Goal: Information Seeking & Learning: Learn about a topic

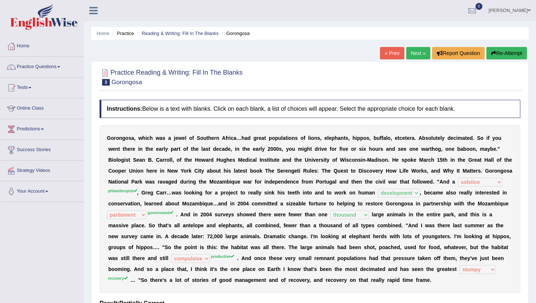
select select "solstice"
select select "development"
select select "parliament"
select select "thousand"
select select "compulsive"
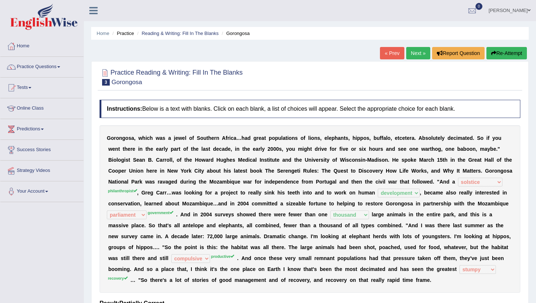
select select "stumpy"
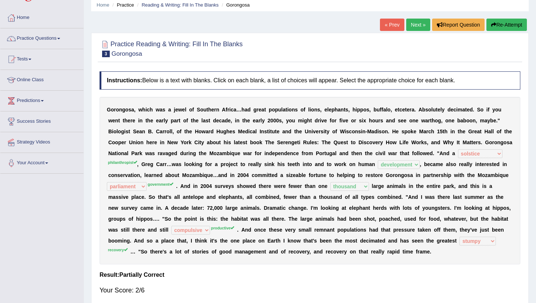
scroll to position [15, 0]
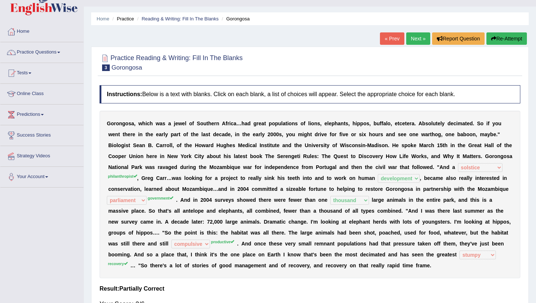
click at [410, 37] on link "Next »" at bounding box center [418, 38] width 24 height 12
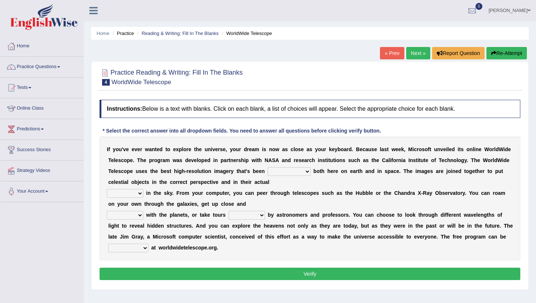
click at [296, 170] on select "degraded ascended remonstrated generated" at bounding box center [288, 171] width 43 height 9
click at [293, 168] on select "degraded ascended remonstrated generated" at bounding box center [288, 171] width 43 height 9
select select "remonstrated"
click at [267, 167] on select "degraded ascended remonstrated generated" at bounding box center [288, 171] width 43 height 9
click at [133, 193] on select "aspects parts conditions positions" at bounding box center [125, 193] width 36 height 9
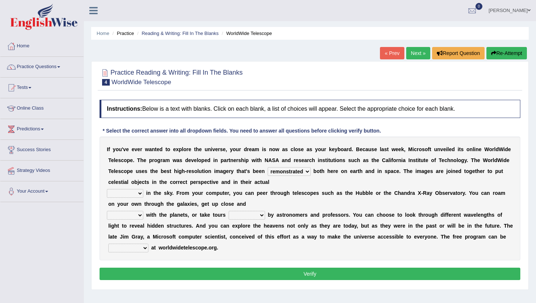
select select "positions"
click at [107, 189] on select "aspects parts conditions positions" at bounding box center [125, 193] width 36 height 9
click at [134, 217] on select "personal individual apart polite" at bounding box center [125, 215] width 36 height 9
click at [107, 211] on select "personal individual apart polite" at bounding box center [125, 215] width 36 height 9
click at [252, 212] on select "guide guided guiding to guide" at bounding box center [246, 215] width 36 height 9
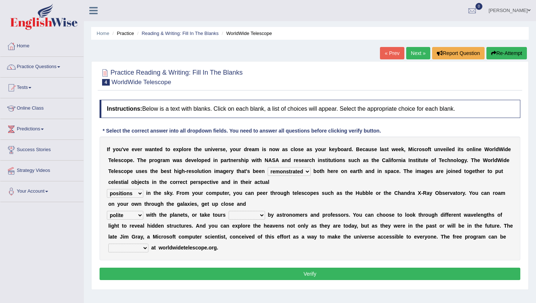
click at [130, 211] on select "personal individual apart polite" at bounding box center [125, 215] width 36 height 9
select select "personal"
click at [107, 211] on select "personal individual apart polite" at bounding box center [125, 215] width 36 height 9
click at [244, 216] on select "guide guided guiding to guide" at bounding box center [246, 215] width 36 height 9
select select "guided"
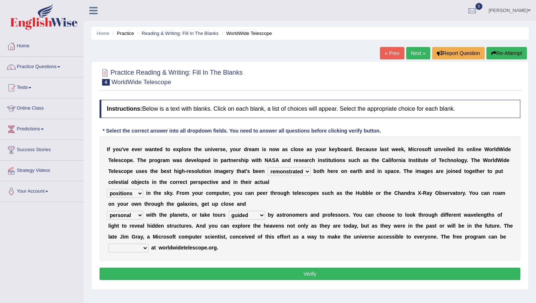
click at [228, 211] on select "guide guided guiding to guide" at bounding box center [246, 215] width 36 height 9
click at [143, 250] on select "upheld downloaded loaded posted" at bounding box center [128, 248] width 40 height 9
select select "posted"
click at [108, 244] on select "upheld downloaded loaded posted" at bounding box center [128, 248] width 40 height 9
click at [134, 278] on button "Verify" at bounding box center [309, 274] width 420 height 12
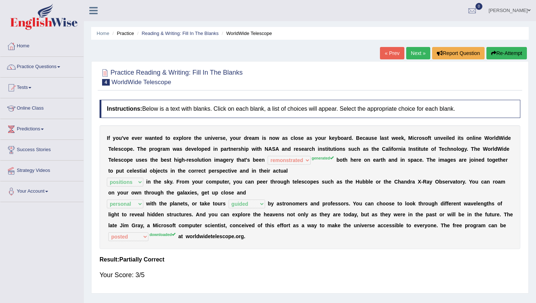
click at [413, 54] on link "Next »" at bounding box center [418, 53] width 24 height 12
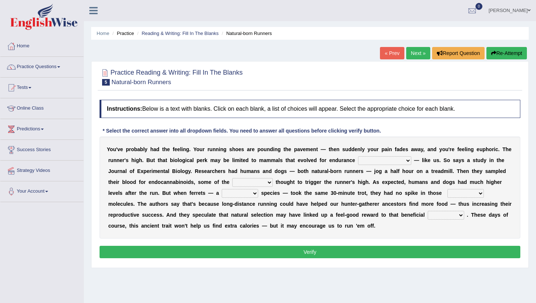
click at [377, 159] on select "dykes personalize classifies exercise" at bounding box center [384, 160] width 53 height 9
select select "classifies"
click at [358, 156] on select "dykes personalize classifies exercise" at bounding box center [384, 160] width 53 height 9
click at [247, 181] on select "almshouse turnarounds compounds foxhounds" at bounding box center [252, 182] width 40 height 9
select select "turnarounds"
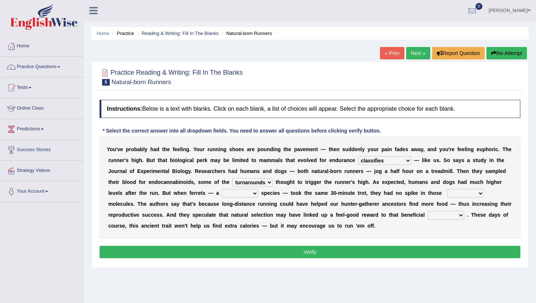
click at [232, 178] on select "almshouse turnarounds compounds foxhounds" at bounding box center [252, 182] width 40 height 9
click at [244, 182] on select "almshouse turnarounds compounds foxhounds" at bounding box center [252, 182] width 40 height 9
click at [222, 193] on select "excellency merely faerie sedentary" at bounding box center [240, 193] width 36 height 9
select select "sedentary"
click at [222, 189] on select "excellency merely faerie sedentary" at bounding box center [240, 193] width 36 height 9
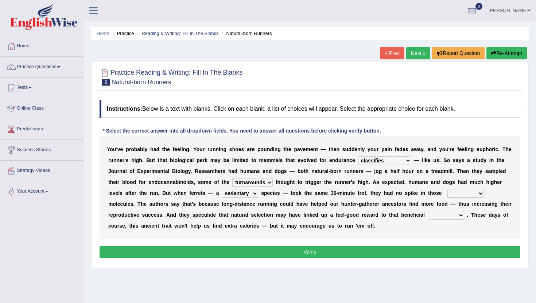
click at [447, 194] on select "groaned feel-good inchoate loaned" at bounding box center [465, 193] width 36 height 9
click at [239, 182] on select "almshouse turnarounds compounds foxhounds" at bounding box center [252, 182] width 40 height 9
select select "compounds"
click at [232, 178] on select "almshouse turnarounds compounds foxhounds" at bounding box center [252, 182] width 40 height 9
click at [223, 197] on select "excellency merely faerie sedentary" at bounding box center [240, 193] width 36 height 9
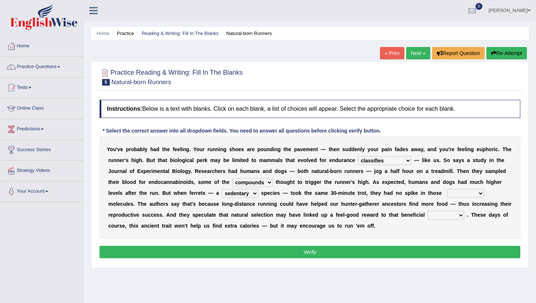
click at [447, 195] on select "groaned feel-good inchoate loaned" at bounding box center [465, 193] width 36 height 9
select select "inchoate"
click at [447, 189] on select "groaned feel-good inchoate loaned" at bounding box center [465, 193] width 36 height 9
click at [427, 213] on select "wager exchanger behavior regulator" at bounding box center [445, 215] width 36 height 9
select select "wager"
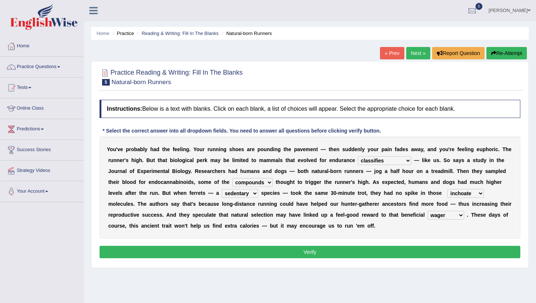
click at [427, 211] on select "wager exchanger behavior regulator" at bounding box center [445, 215] width 36 height 9
click at [447, 193] on select "groaned feel-good inchoate loaned" at bounding box center [465, 193] width 36 height 9
click at [447, 189] on select "groaned feel-good inchoate loaned" at bounding box center [465, 193] width 36 height 9
click at [447, 192] on select "groaned feel-good inchoate loaned" at bounding box center [465, 193] width 36 height 9
select select "feel-good"
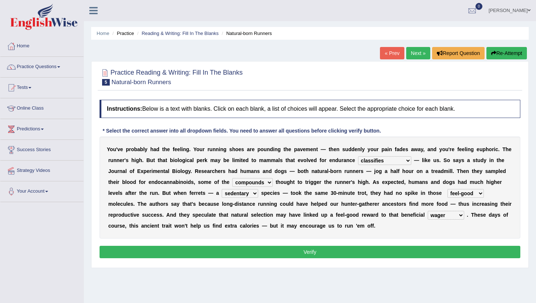
click at [447, 189] on select "groaned feel-good inchoate loaned" at bounding box center [465, 193] width 36 height 9
click at [431, 248] on button "Verify" at bounding box center [309, 252] width 420 height 12
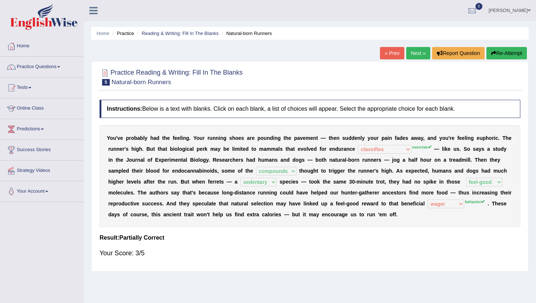
click at [408, 60] on div "« Prev Next » Report Question Re-Attempt" at bounding box center [454, 54] width 149 height 14
click at [408, 57] on link "Next »" at bounding box center [418, 53] width 24 height 12
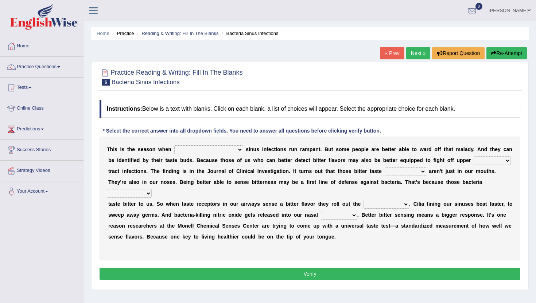
click at [201, 149] on select "conventicle atheist bacterial prissier" at bounding box center [208, 149] width 69 height 9
select select "bacterial"
click at [174, 145] on select "conventicle atheist bacterial prissier" at bounding box center [208, 149] width 69 height 9
click at [473, 160] on select "faulty respiratory togae gawky" at bounding box center [491, 160] width 37 height 9
select select "respiratory"
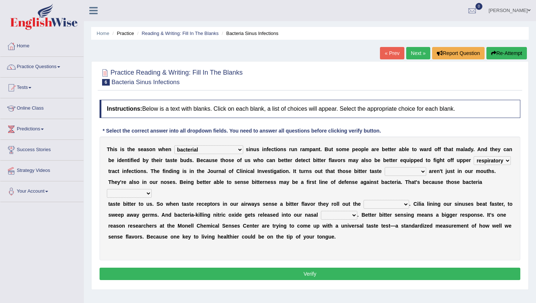
click at [473, 156] on select "faulty respiratory togae gawky" at bounding box center [491, 160] width 37 height 9
click at [400, 172] on select "depressions dinners submissions receptors" at bounding box center [405, 171] width 42 height 9
select select "receptors"
click at [384, 167] on select "depressions dinners submissions receptors" at bounding box center [405, 171] width 42 height 9
click at [126, 190] on select "purposelessly actually diagonally providently" at bounding box center [129, 193] width 45 height 9
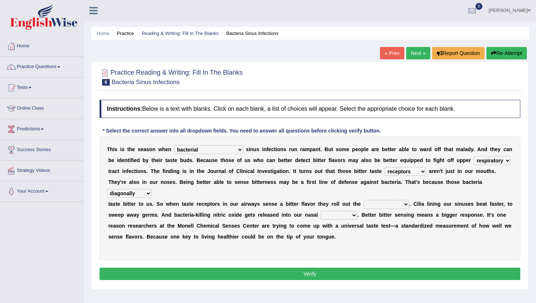
click at [107, 189] on select "purposelessly actually diagonally providently" at bounding box center [129, 193] width 45 height 9
click at [138, 191] on select "purposelessly actually diagonally providently" at bounding box center [129, 193] width 45 height 9
click at [144, 191] on select "purposelessly actually diagonally providently" at bounding box center [129, 193] width 45 height 9
select select "actually"
click at [107, 189] on select "purposelessly actually diagonally providently" at bounding box center [129, 193] width 45 height 9
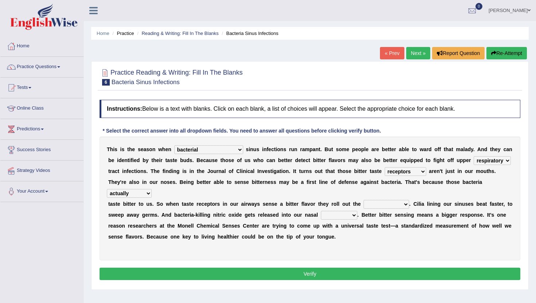
click at [139, 193] on select "purposelessly actually diagonally providently" at bounding box center [129, 193] width 45 height 9
click at [145, 193] on select "purposelessly actually diagonally providently" at bounding box center [129, 193] width 45 height 9
click at [386, 207] on select "defenses contradictions chestnuts pelvis" at bounding box center [386, 204] width 46 height 9
select select "defenses"
click at [363, 200] on select "defenses contradictions chestnuts pelvis" at bounding box center [386, 204] width 46 height 9
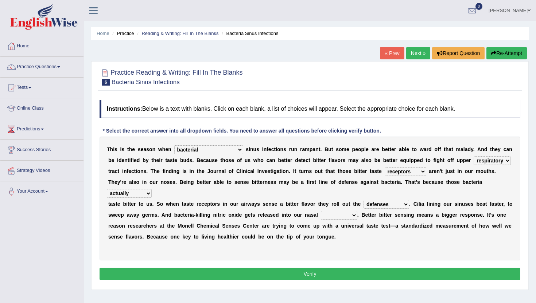
click at [344, 209] on div "T h i s i s t h e s e a s o n w h e n conventicle atheist bacterial prissier s …" at bounding box center [309, 199] width 420 height 124
click at [344, 213] on select "causalities localities infirmities cavities" at bounding box center [339, 215] width 36 height 9
select select "cavities"
click at [321, 211] on select "causalities localities infirmities cavities" at bounding box center [339, 215] width 36 height 9
click at [338, 274] on button "Verify" at bounding box center [309, 274] width 420 height 12
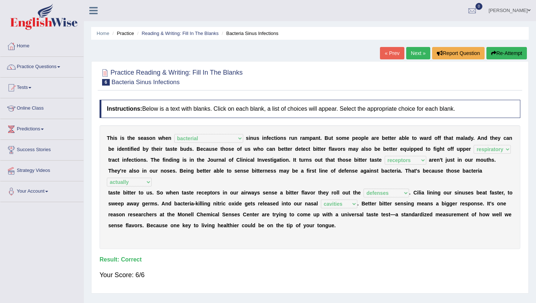
click at [413, 52] on link "Next »" at bounding box center [418, 53] width 24 height 12
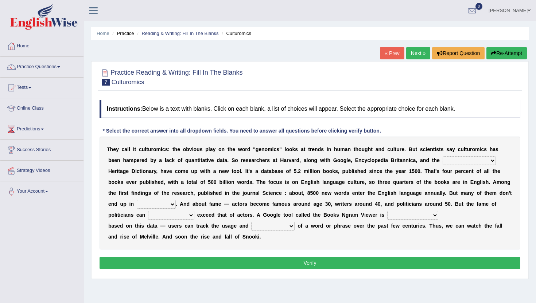
click at [467, 162] on select "Mettlesome Silicon [MEDICAL_DATA] American" at bounding box center [468, 160] width 53 height 9
select select "American"
click at [442, 156] on select "Mettlesome Silicon [MEDICAL_DATA] American" at bounding box center [468, 160] width 53 height 9
click at [137, 206] on select "veterinaries fairies dictionaries smithies" at bounding box center [156, 204] width 39 height 9
select select "dictionaries"
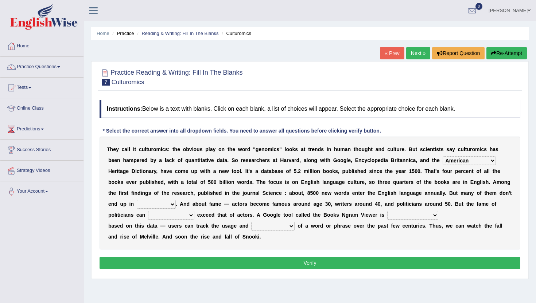
click at [137, 200] on select "veterinaries fairies dictionaries smithies" at bounding box center [156, 204] width 39 height 9
click at [138, 209] on div "T h e y c a l l i t c u l t u r o m i c s : t h e o b v i o u s p l a y o n t h…" at bounding box center [309, 193] width 420 height 113
click at [148, 216] on select "intelligibly eventually venturesomely preferably" at bounding box center [171, 215] width 46 height 9
select select "eventually"
click at [148, 211] on select "intelligibly eventually venturesomely preferably" at bounding box center [171, 215] width 46 height 9
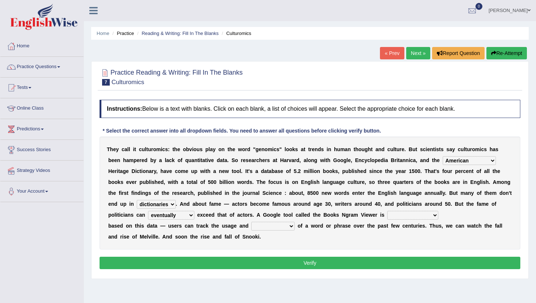
click at [388, 216] on select "nonoccupational nonbreakable trainable available" at bounding box center [412, 215] width 51 height 9
select select "available"
click at [387, 211] on select "nonoccupational nonbreakable trainable available" at bounding box center [412, 215] width 51 height 9
click at [270, 230] on select "frequency derisory drearily inappreciably" at bounding box center [272, 226] width 43 height 9
select select "frequency"
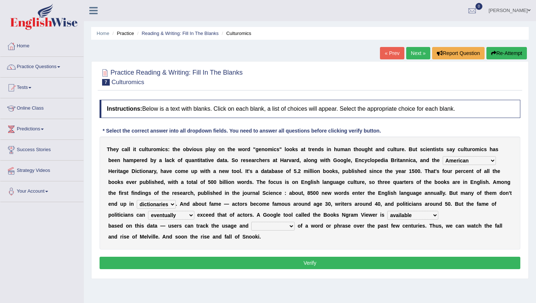
click at [251, 222] on select "frequency derisory drearily inappreciably" at bounding box center [272, 226] width 43 height 9
click at [266, 264] on button "Verify" at bounding box center [309, 263] width 420 height 12
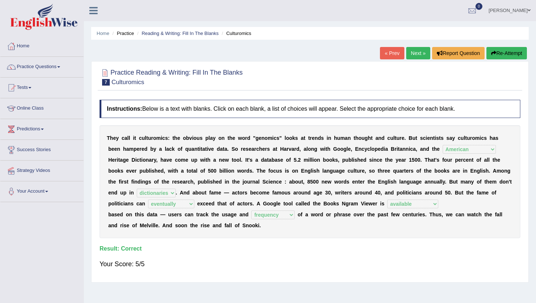
click at [414, 51] on link "Next »" at bounding box center [418, 53] width 24 height 12
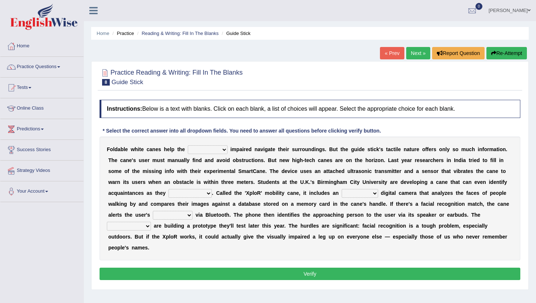
click at [209, 149] on select "felicity insensitivity visually malleability" at bounding box center [208, 149] width 40 height 9
select select "visually"
click at [188, 145] on select "felicity insensitivity visually malleability" at bounding box center [208, 149] width 40 height 9
click at [189, 194] on select "likelihood throat northernmost approach" at bounding box center [189, 193] width 43 height 9
select select "approach"
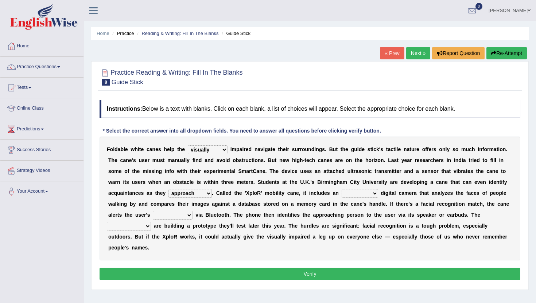
click at [168, 189] on select "likelihood throat northernmost approach" at bounding box center [189, 193] width 43 height 9
click at [365, 194] on select "untested embedded deadest skinhead" at bounding box center [359, 193] width 36 height 9
select select "embedded"
click at [341, 189] on select "untested embedded deadest skinhead" at bounding box center [359, 193] width 36 height 9
click at [188, 212] on select "waterborne alone smartphone postpone" at bounding box center [173, 215] width 40 height 9
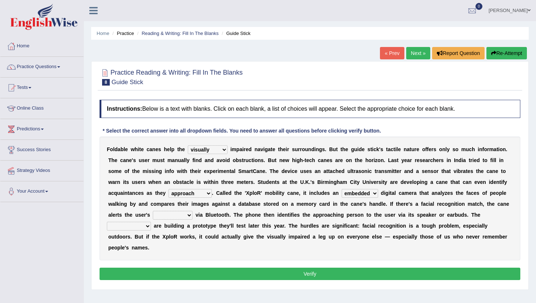
select select "smartphone"
click at [153, 211] on select "waterborne alone smartphone postpone" at bounding box center [173, 215] width 40 height 9
click at [145, 223] on select "jurisprudence bootless students jukebox" at bounding box center [129, 226] width 44 height 9
click at [139, 227] on select "jurisprudence bootless students jukebox" at bounding box center [129, 226] width 44 height 9
click at [107, 222] on select "jurisprudence bootless students jukebox" at bounding box center [129, 226] width 44 height 9
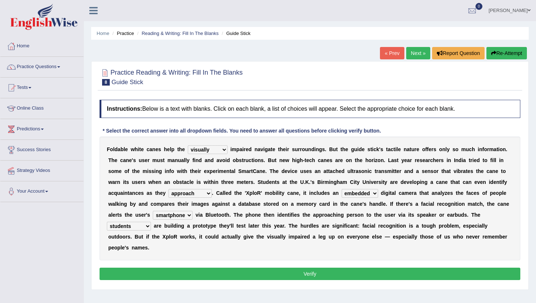
click at [126, 226] on select "jurisprudence bootless students jukebox" at bounding box center [129, 226] width 44 height 9
select select "jurisprudence"
click at [107, 222] on select "jurisprudence bootless students jukebox" at bounding box center [129, 226] width 44 height 9
click at [132, 268] on button "Verify" at bounding box center [309, 274] width 420 height 12
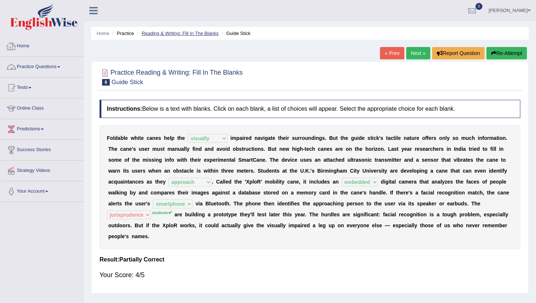
click at [176, 34] on link "Reading & Writing: Fill In The Blanks" at bounding box center [179, 33] width 77 height 5
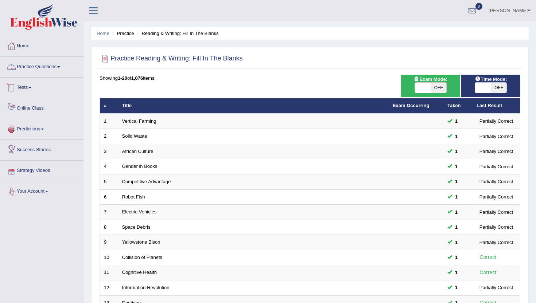
click at [49, 66] on link "Practice Questions" at bounding box center [41, 66] width 83 height 18
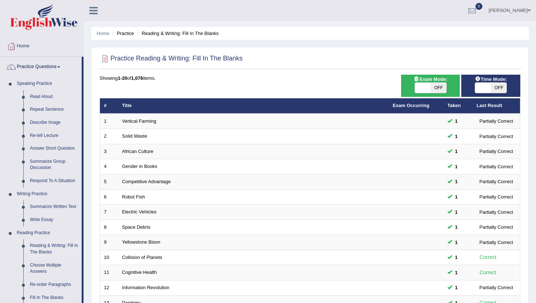
click at [85, 295] on div "Home Practice Reading & Writing: Fill In The Blanks Practice Reading & Writing:…" at bounding box center [310, 232] width 452 height 464
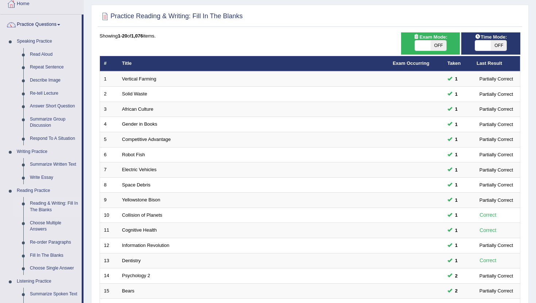
scroll to position [44, 0]
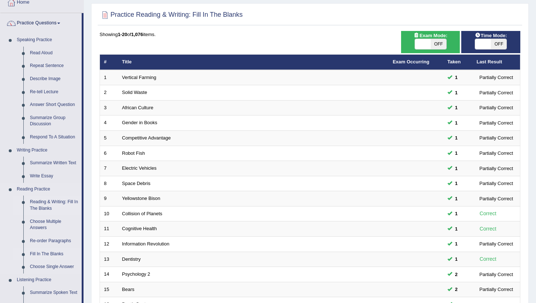
click at [59, 252] on link "Fill In The Blanks" at bounding box center [54, 254] width 55 height 13
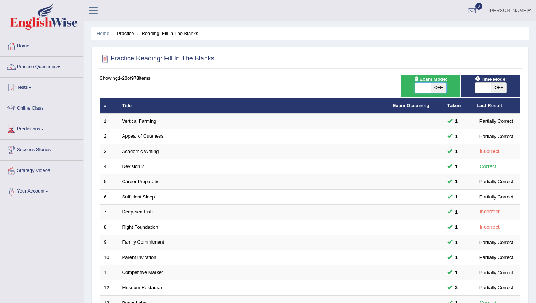
click at [426, 88] on span at bounding box center [423, 88] width 16 height 10
checkbox input "true"
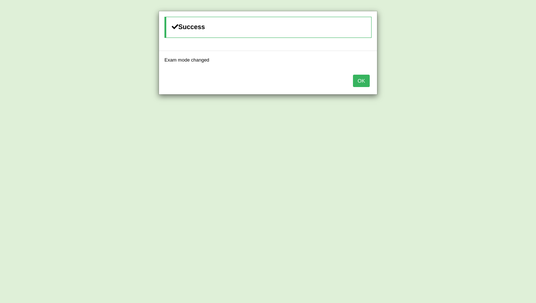
click at [361, 77] on button "OK" at bounding box center [361, 81] width 17 height 12
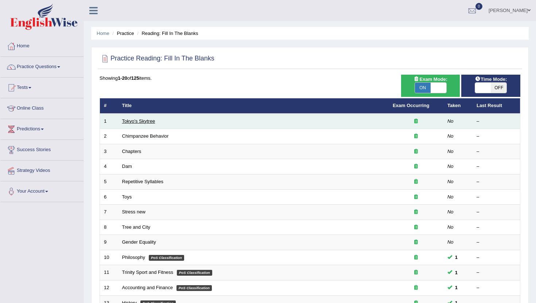
click at [146, 122] on link "Tokyo's Skytree" at bounding box center [138, 120] width 33 height 5
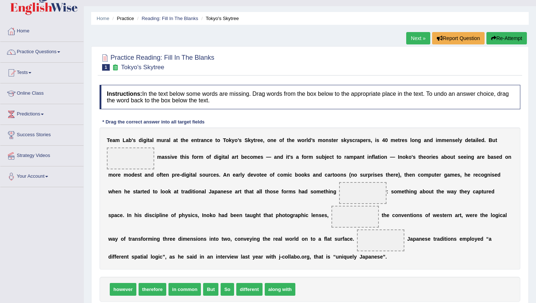
scroll to position [15, 0]
drag, startPoint x: 229, startPoint y: 291, endPoint x: 125, endPoint y: 168, distance: 161.3
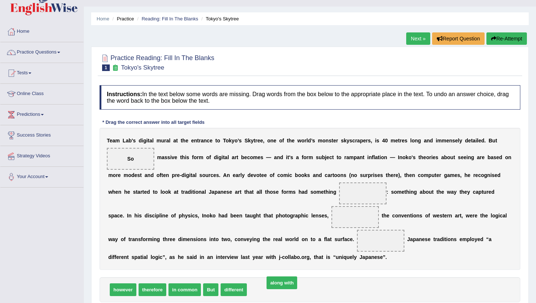
drag, startPoint x: 260, startPoint y: 290, endPoint x: 275, endPoint y: 289, distance: 15.0
drag, startPoint x: 232, startPoint y: 290, endPoint x: 371, endPoint y: 196, distance: 167.3
drag, startPoint x: 223, startPoint y: 292, endPoint x: 345, endPoint y: 222, distance: 140.2
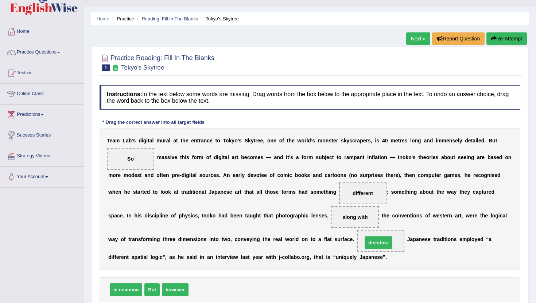
drag, startPoint x: 199, startPoint y: 291, endPoint x: 373, endPoint y: 244, distance: 180.0
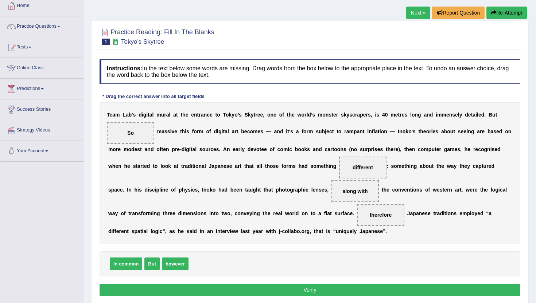
scroll to position [44, 0]
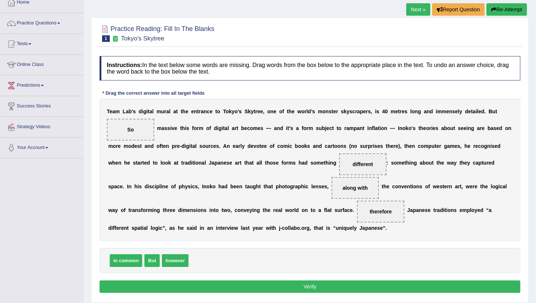
click at [372, 282] on button "Verify" at bounding box center [309, 287] width 420 height 12
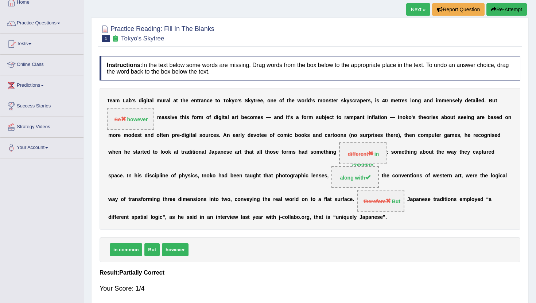
click at [416, 16] on div "Next » Report Question Re-Attempt" at bounding box center [467, 10] width 122 height 14
click at [412, 0] on div "Home Practice Reading: Fill In The Blanks Tokyo's Skytree Next » Report Questio…" at bounding box center [310, 138] width 452 height 364
click at [414, 6] on link "Next »" at bounding box center [418, 9] width 24 height 12
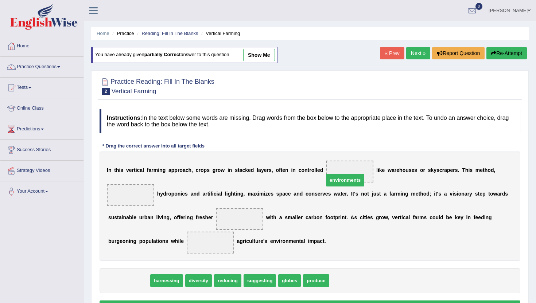
drag, startPoint x: 117, startPoint y: 281, endPoint x: 333, endPoint y: 180, distance: 238.3
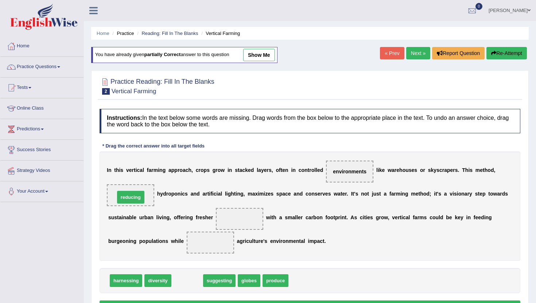
drag, startPoint x: 182, startPoint y: 281, endPoint x: 126, endPoint y: 197, distance: 101.0
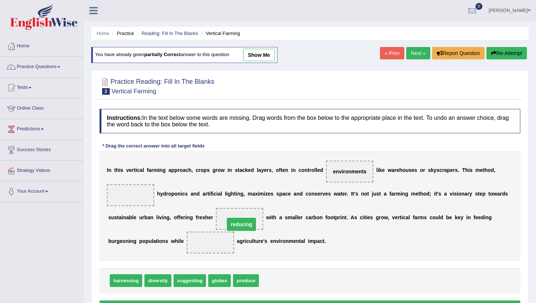
drag, startPoint x: 129, startPoint y: 196, endPoint x: 238, endPoint y: 223, distance: 112.9
drag, startPoint x: 240, startPoint y: 283, endPoint x: 127, endPoint y: 204, distance: 138.7
drag, startPoint x: 236, startPoint y: 217, endPoint x: 248, endPoint y: 284, distance: 68.1
drag, startPoint x: 352, startPoint y: 171, endPoint x: 243, endPoint y: 220, distance: 119.7
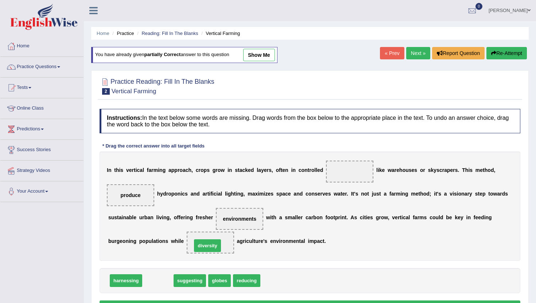
drag, startPoint x: 154, startPoint y: 284, endPoint x: 204, endPoint y: 247, distance: 62.1
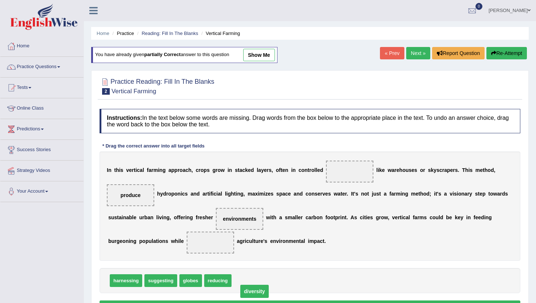
drag, startPoint x: 209, startPoint y: 246, endPoint x: 253, endPoint y: 294, distance: 65.8
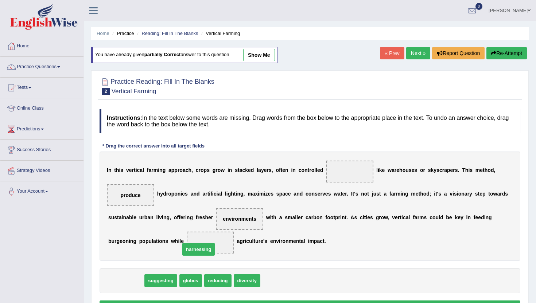
drag, startPoint x: 126, startPoint y: 284, endPoint x: 199, endPoint y: 252, distance: 79.0
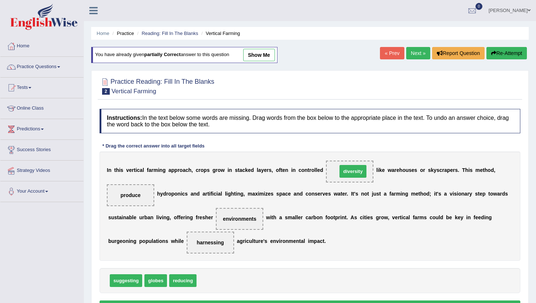
drag, startPoint x: 204, startPoint y: 283, endPoint x: 343, endPoint y: 175, distance: 176.3
click at [290, 302] on button "Verify" at bounding box center [309, 307] width 420 height 12
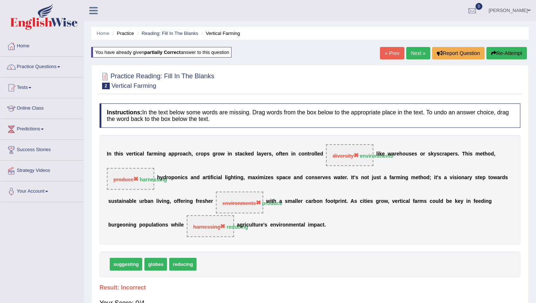
click at [413, 53] on link "Next »" at bounding box center [418, 53] width 24 height 12
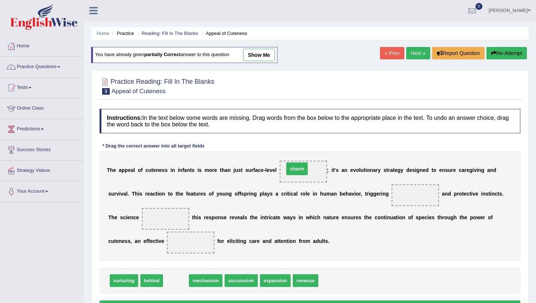
drag, startPoint x: 170, startPoint y: 280, endPoint x: 290, endPoint y: 170, distance: 163.0
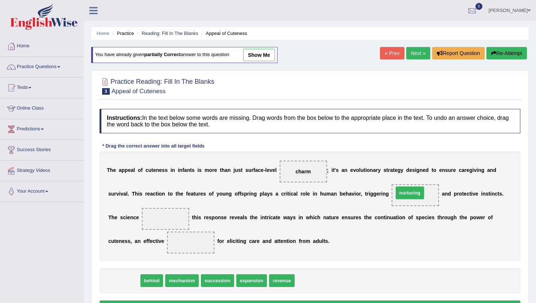
drag, startPoint x: 116, startPoint y: 282, endPoint x: 402, endPoint y: 194, distance: 298.8
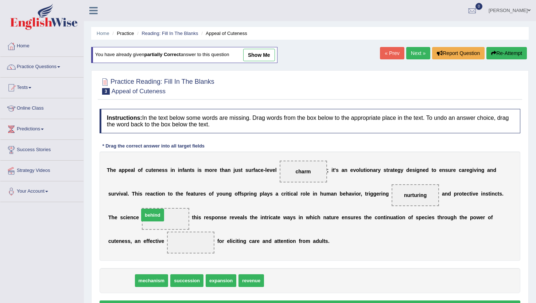
drag, startPoint x: 117, startPoint y: 282, endPoint x: 149, endPoint y: 216, distance: 72.7
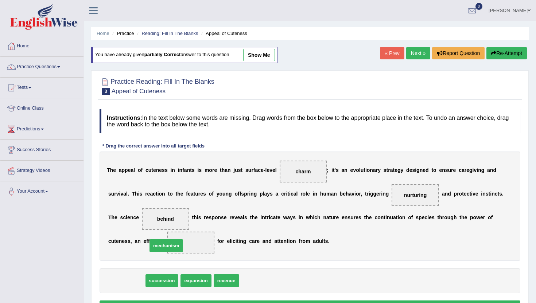
drag, startPoint x: 128, startPoint y: 282, endPoint x: 167, endPoint y: 247, distance: 52.6
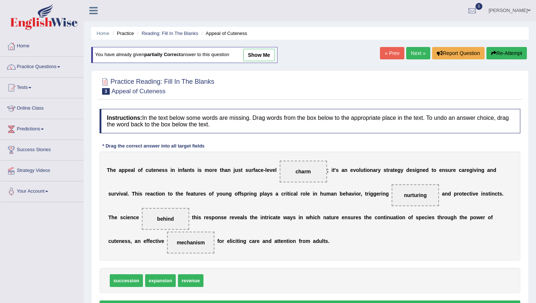
scroll to position [15, 0]
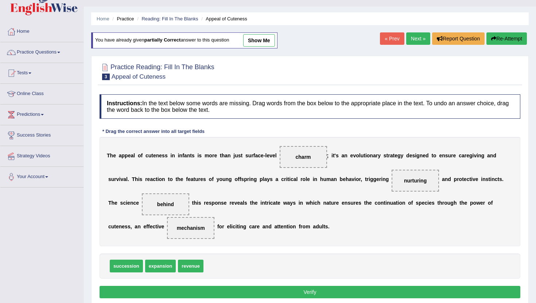
click at [168, 289] on button "Verify" at bounding box center [309, 292] width 420 height 12
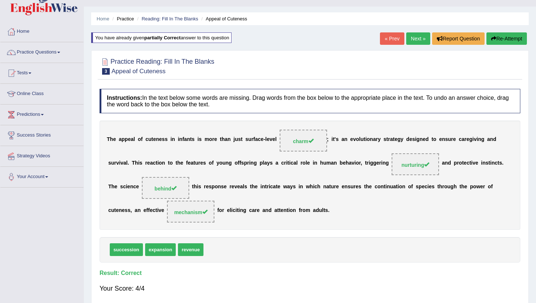
click at [418, 35] on link "Next »" at bounding box center [418, 38] width 24 height 12
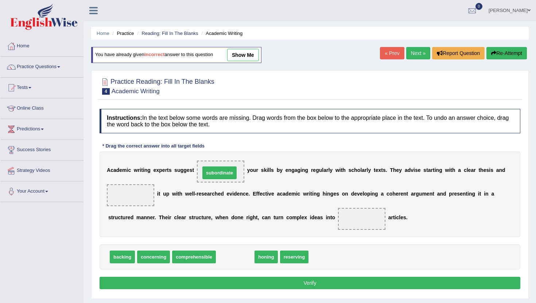
drag, startPoint x: 237, startPoint y: 259, endPoint x: 221, endPoint y: 176, distance: 85.3
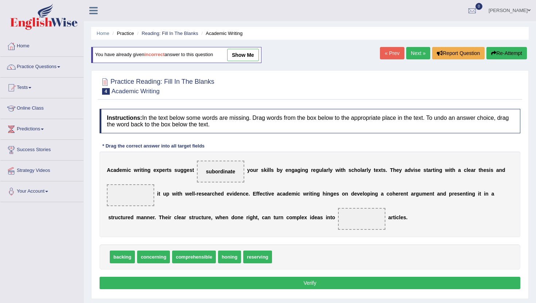
click at [258, 260] on span "reserving" at bounding box center [257, 257] width 29 height 13
drag, startPoint x: 123, startPoint y: 259, endPoint x: 126, endPoint y: 201, distance: 58.0
drag, startPoint x: 161, startPoint y: 261, endPoint x: 172, endPoint y: 261, distance: 10.9
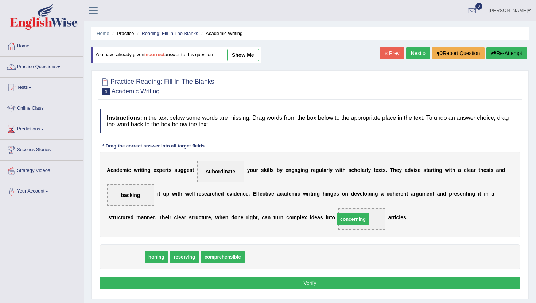
drag, startPoint x: 114, startPoint y: 260, endPoint x: 343, endPoint y: 223, distance: 231.7
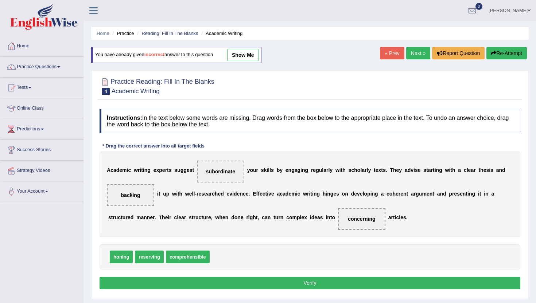
click at [333, 283] on button "Verify" at bounding box center [309, 283] width 420 height 12
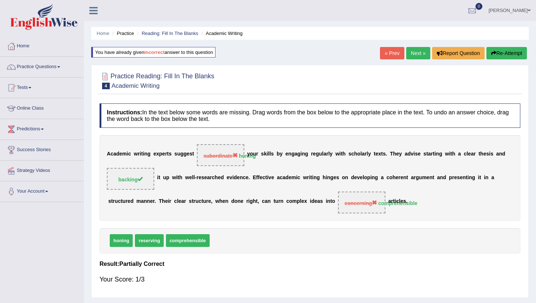
click at [406, 57] on link "Next »" at bounding box center [418, 53] width 24 height 12
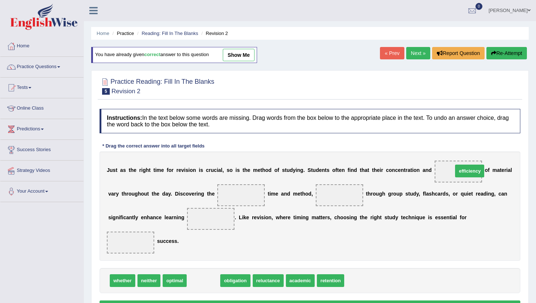
drag, startPoint x: 205, startPoint y: 280, endPoint x: 469, endPoint y: 180, distance: 282.6
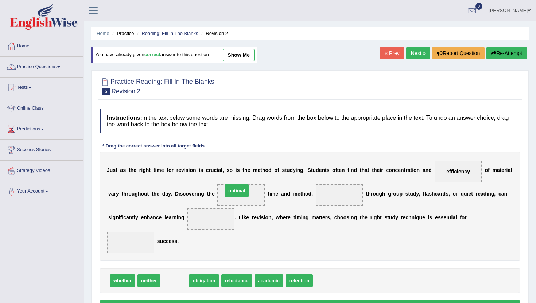
drag, startPoint x: 173, startPoint y: 280, endPoint x: 235, endPoint y: 191, distance: 108.9
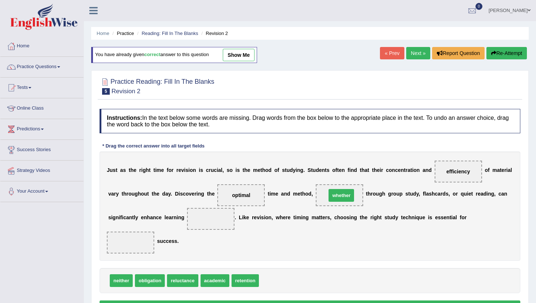
drag, startPoint x: 271, startPoint y: 281, endPoint x: 338, endPoint y: 195, distance: 109.0
drag, startPoint x: 463, startPoint y: 171, endPoint x: 223, endPoint y: 221, distance: 245.2
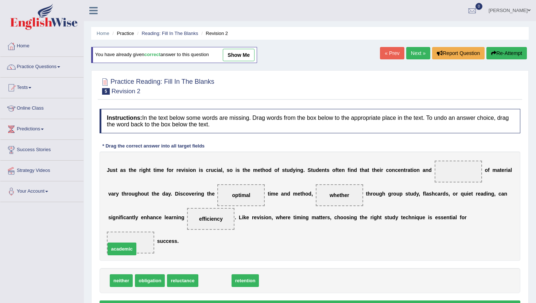
drag, startPoint x: 210, startPoint y: 281, endPoint x: 117, endPoint y: 249, distance: 98.2
drag, startPoint x: 204, startPoint y: 283, endPoint x: 461, endPoint y: 178, distance: 277.9
click at [240, 303] on button "Verify" at bounding box center [309, 307] width 420 height 12
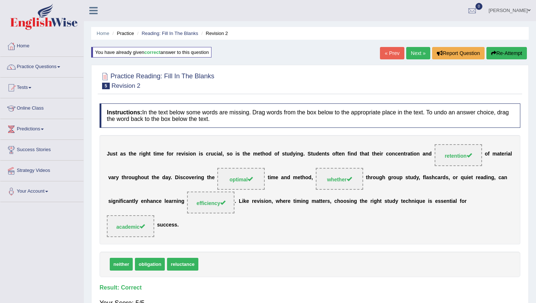
click at [412, 49] on link "Next »" at bounding box center [418, 53] width 24 height 12
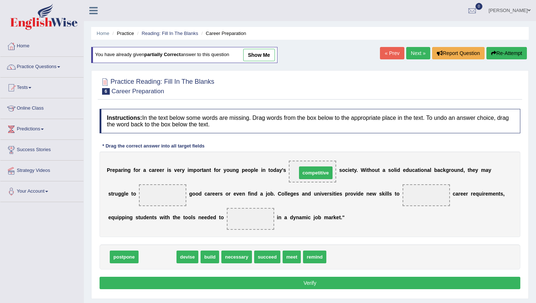
drag, startPoint x: 151, startPoint y: 259, endPoint x: 309, endPoint y: 175, distance: 178.9
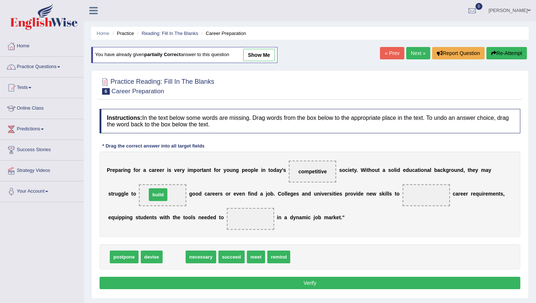
drag, startPoint x: 173, startPoint y: 254, endPoint x: 157, endPoint y: 192, distance: 64.3
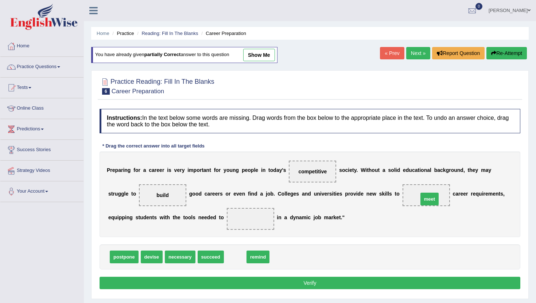
drag, startPoint x: 230, startPoint y: 258, endPoint x: 424, endPoint y: 200, distance: 202.6
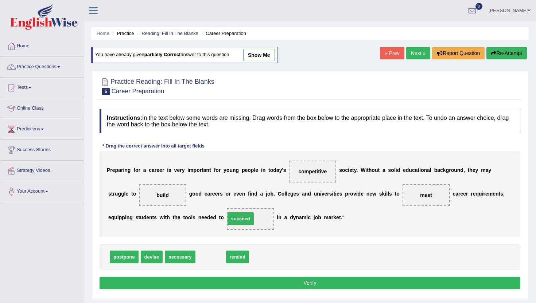
drag, startPoint x: 206, startPoint y: 260, endPoint x: 235, endPoint y: 224, distance: 47.2
click at [246, 280] on button "Verify" at bounding box center [309, 283] width 420 height 12
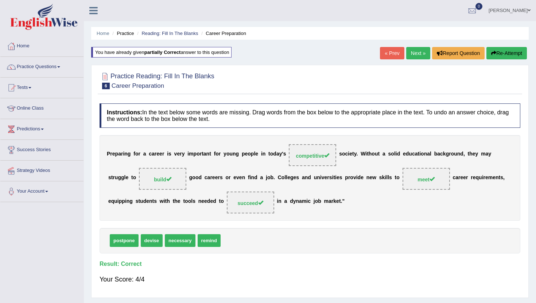
click at [415, 53] on link "Next »" at bounding box center [418, 53] width 24 height 12
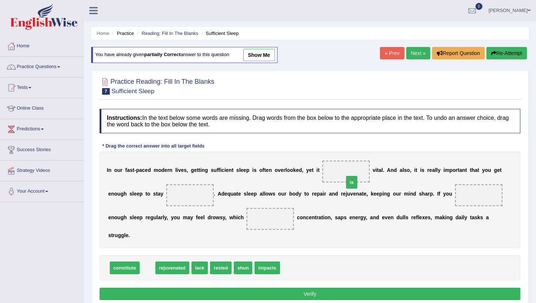
drag, startPoint x: 146, startPoint y: 258, endPoint x: 350, endPoint y: 172, distance: 221.3
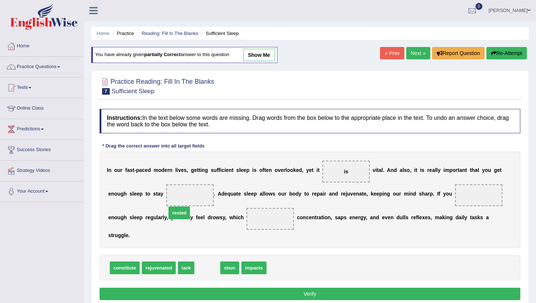
drag, startPoint x: 205, startPoint y: 259, endPoint x: 177, endPoint y: 204, distance: 61.8
drag, startPoint x: 185, startPoint y: 197, endPoint x: 260, endPoint y: 264, distance: 100.7
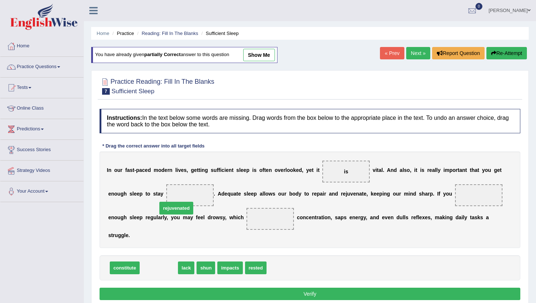
drag, startPoint x: 157, startPoint y: 257, endPoint x: 174, endPoint y: 197, distance: 62.3
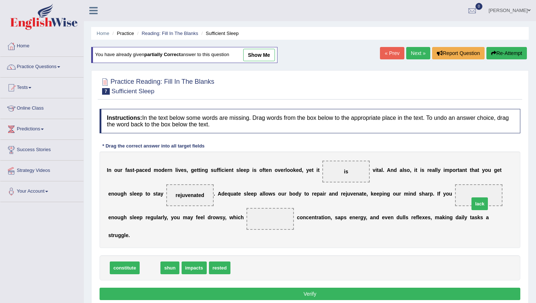
drag, startPoint x: 145, startPoint y: 257, endPoint x: 473, endPoint y: 193, distance: 334.2
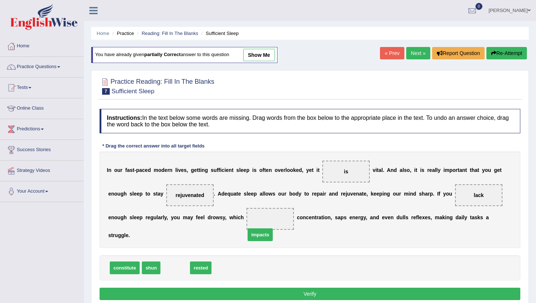
drag, startPoint x: 173, startPoint y: 259, endPoint x: 258, endPoint y: 224, distance: 91.9
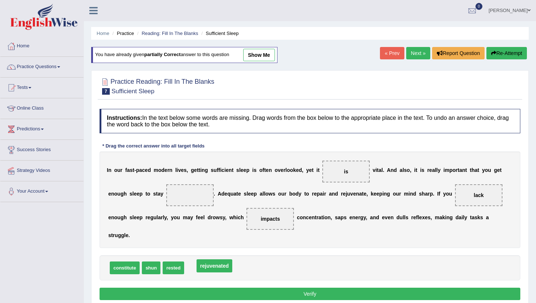
drag, startPoint x: 179, startPoint y: 195, endPoint x: 201, endPoint y: 262, distance: 70.6
drag, startPoint x: 176, startPoint y: 256, endPoint x: 195, endPoint y: 192, distance: 67.1
click at [222, 288] on button "Verify" at bounding box center [309, 294] width 420 height 12
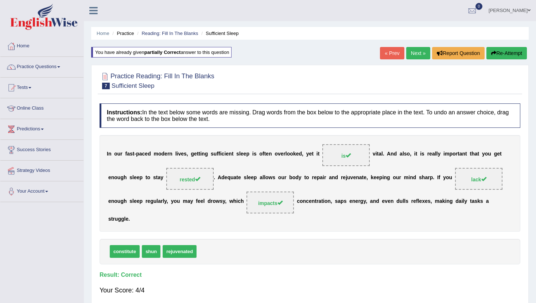
click at [409, 56] on link "Next »" at bounding box center [418, 53] width 24 height 12
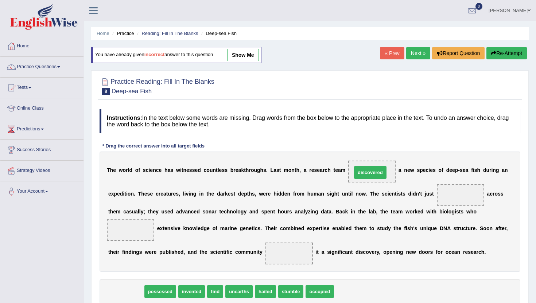
drag, startPoint x: 118, startPoint y: 291, endPoint x: 362, endPoint y: 172, distance: 271.6
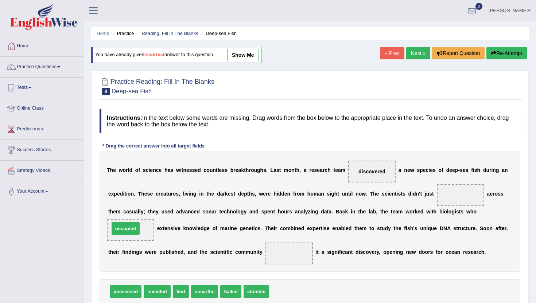
drag, startPoint x: 287, startPoint y: 293, endPoint x: 128, endPoint y: 230, distance: 171.6
drag, startPoint x: 173, startPoint y: 293, endPoint x: 291, endPoint y: 260, distance: 122.3
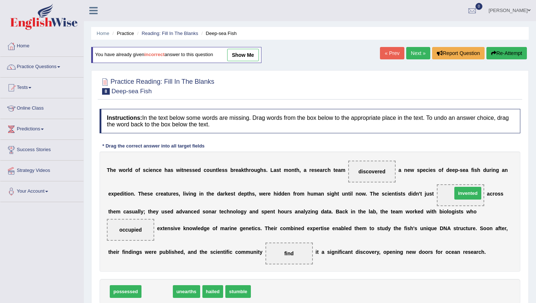
drag, startPoint x: 152, startPoint y: 291, endPoint x: 462, endPoint y: 193, distance: 325.6
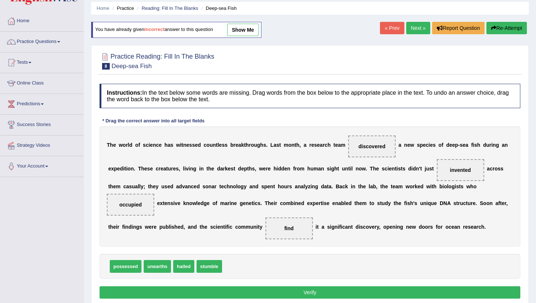
scroll to position [29, 0]
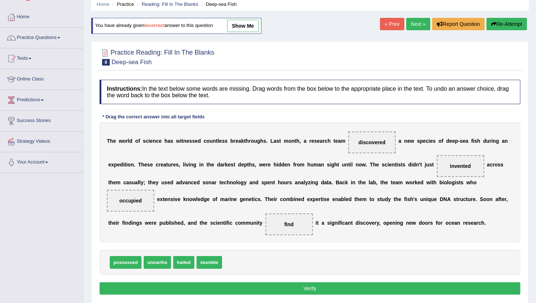
click at [444, 288] on button "Verify" at bounding box center [309, 288] width 420 height 12
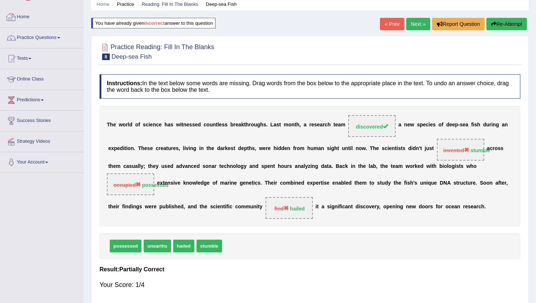
click at [23, 18] on link "Home" at bounding box center [41, 16] width 83 height 18
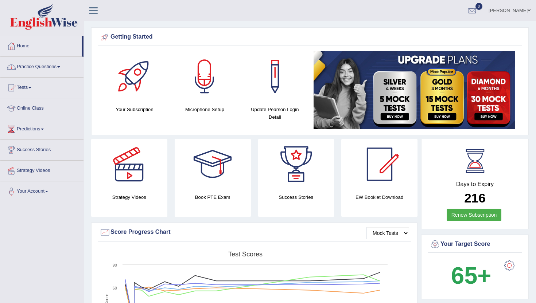
click at [39, 67] on link "Practice Questions" at bounding box center [41, 66] width 83 height 18
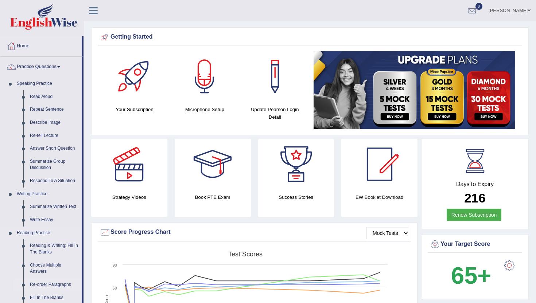
click at [47, 283] on link "Re-order Paragraphs" at bounding box center [54, 284] width 55 height 13
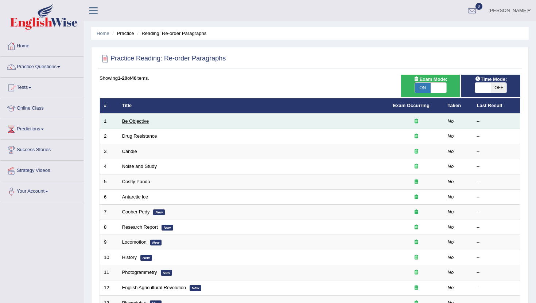
click at [139, 122] on link "Be Objective" at bounding box center [135, 120] width 27 height 5
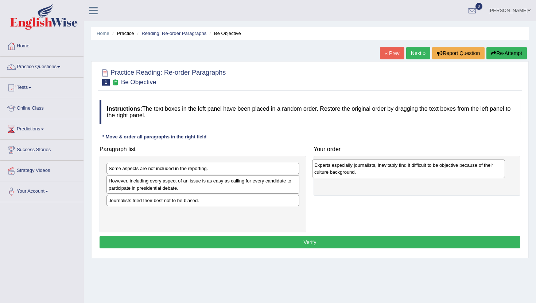
drag, startPoint x: 123, startPoint y: 173, endPoint x: 328, endPoint y: 167, distance: 204.8
click at [328, 168] on div "Experts especially journalists, inevitably find it difficult to be objective be…" at bounding box center [408, 169] width 193 height 18
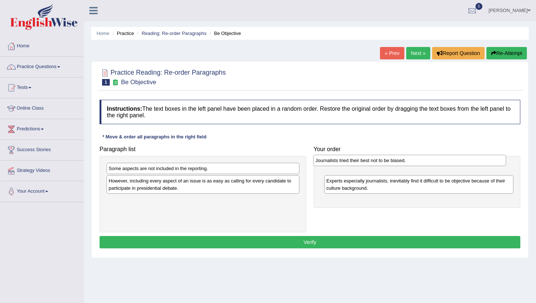
drag, startPoint x: 162, startPoint y: 204, endPoint x: 371, endPoint y: 165, distance: 211.6
click at [371, 165] on div "Journalists tried their best not to be biased." at bounding box center [409, 160] width 193 height 11
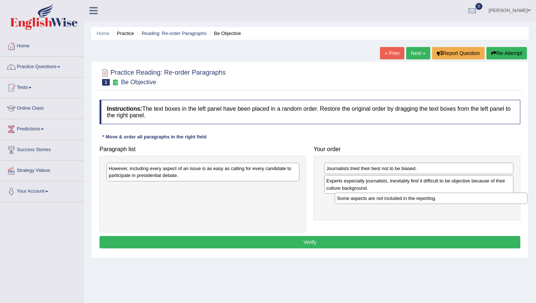
drag, startPoint x: 151, startPoint y: 172, endPoint x: 377, endPoint y: 203, distance: 228.7
click at [377, 203] on div "Some aspects are not included in the reporting." at bounding box center [430, 198] width 193 height 11
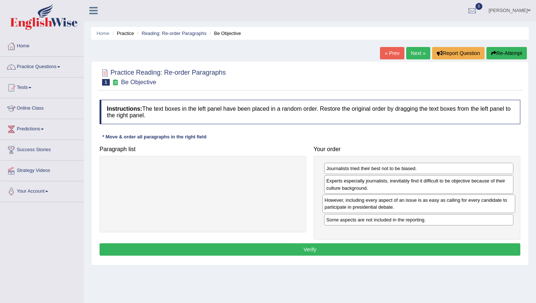
drag, startPoint x: 119, startPoint y: 170, endPoint x: 335, endPoint y: 200, distance: 217.8
click at [335, 200] on div "However, including every aspect of an issue is as easy as calling for every can…" at bounding box center [418, 204] width 193 height 18
click at [326, 250] on button "Verify" at bounding box center [309, 249] width 420 height 12
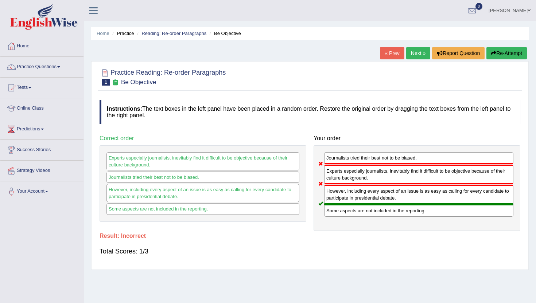
click at [415, 59] on link "Next »" at bounding box center [418, 53] width 24 height 12
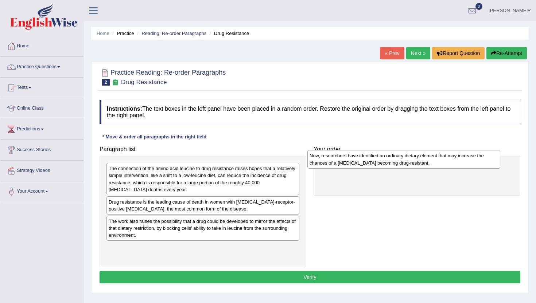
drag, startPoint x: 126, startPoint y: 252, endPoint x: 325, endPoint y: 160, distance: 219.4
click at [325, 160] on div "Now, researchers have identified an ordinary dietary element that may increase …" at bounding box center [403, 159] width 193 height 18
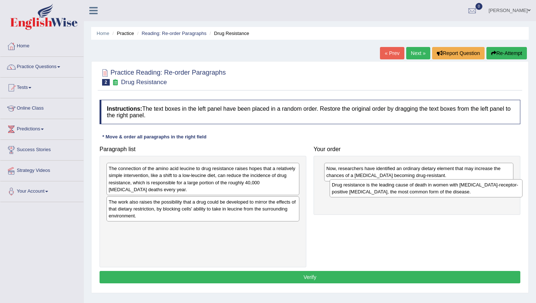
drag, startPoint x: 136, startPoint y: 205, endPoint x: 358, endPoint y: 188, distance: 223.6
click at [358, 188] on div "Drug resistance is the leading cause of death in women with estrogen-receptor-p…" at bounding box center [425, 188] width 193 height 18
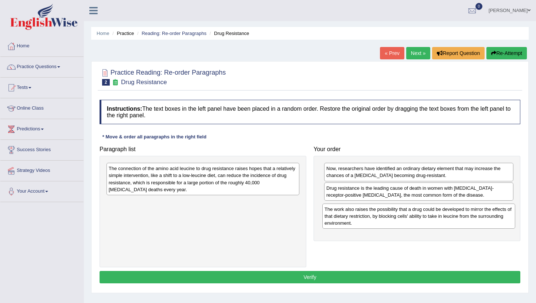
drag, startPoint x: 118, startPoint y: 204, endPoint x: 334, endPoint y: 210, distance: 216.1
click at [334, 210] on div "The work also raises the possibility that a drug could be developed to mirror t…" at bounding box center [418, 216] width 193 height 25
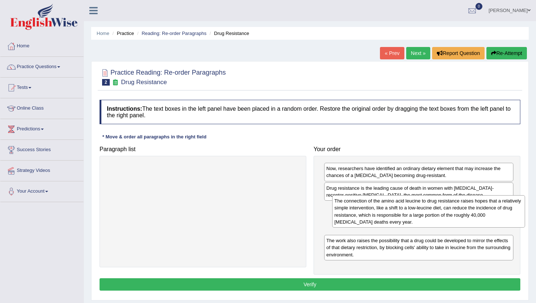
drag, startPoint x: 133, startPoint y: 180, endPoint x: 358, endPoint y: 210, distance: 226.8
click at [358, 211] on div "The connection of the amino acid leucine to drug resistance raises hopes that a…" at bounding box center [428, 211] width 193 height 32
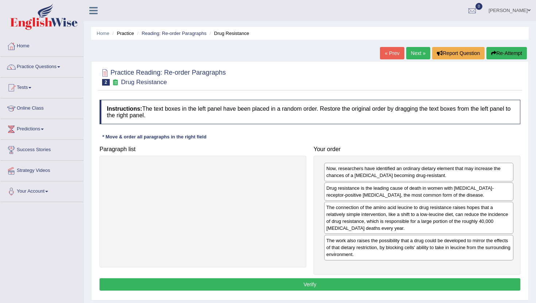
click at [315, 281] on button "Verify" at bounding box center [309, 284] width 420 height 12
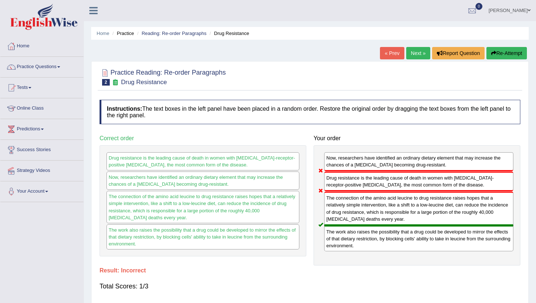
click at [421, 49] on link "Next »" at bounding box center [418, 53] width 24 height 12
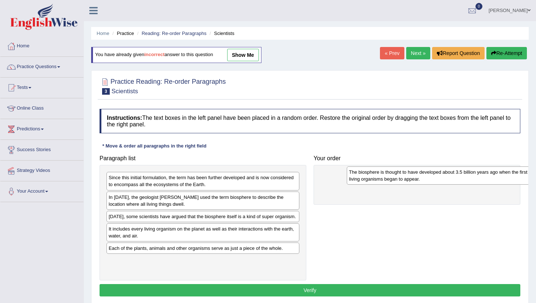
drag, startPoint x: 126, startPoint y: 255, endPoint x: 365, endPoint y: 179, distance: 250.8
click at [365, 179] on div "The biosphere is thought to have developed about 3.5 billion years ago when the…" at bounding box center [442, 175] width 193 height 18
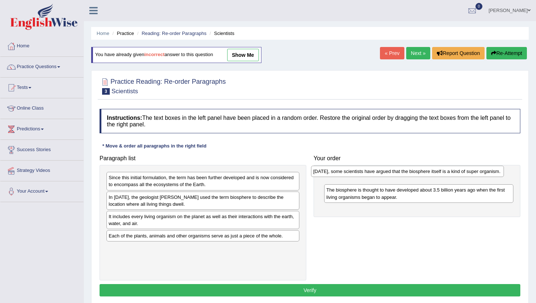
drag, startPoint x: 180, startPoint y: 219, endPoint x: 385, endPoint y: 174, distance: 209.3
click at [385, 174] on div "Today, some scientists have argued that the biosphere itself is a kind of super…" at bounding box center [407, 171] width 193 height 11
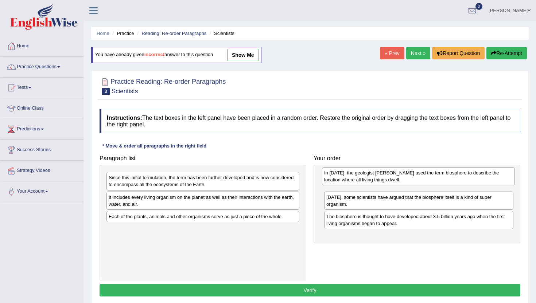
drag, startPoint x: 126, startPoint y: 201, endPoint x: 341, endPoint y: 176, distance: 216.9
click at [341, 176] on div "In 1875, the geologist Eduard Suess used the term biosphere to describe the loc…" at bounding box center [418, 176] width 193 height 18
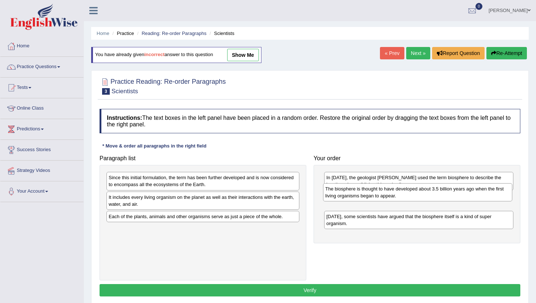
drag, startPoint x: 341, startPoint y: 225, endPoint x: 340, endPoint y: 197, distance: 27.7
click at [340, 197] on div "The biosphere is thought to have developed about 3.5 billion years ago when the…" at bounding box center [417, 192] width 189 height 18
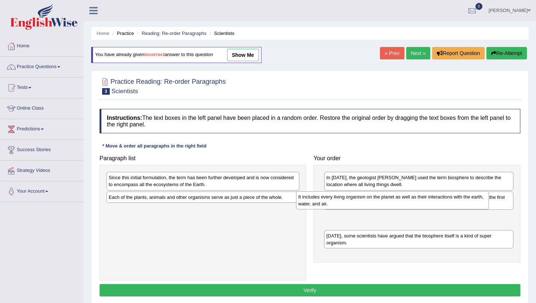
drag, startPoint x: 175, startPoint y: 200, endPoint x: 365, endPoint y: 200, distance: 189.4
click at [365, 200] on div "It includes every living organism on the planet as well as their interactions w…" at bounding box center [392, 200] width 193 height 18
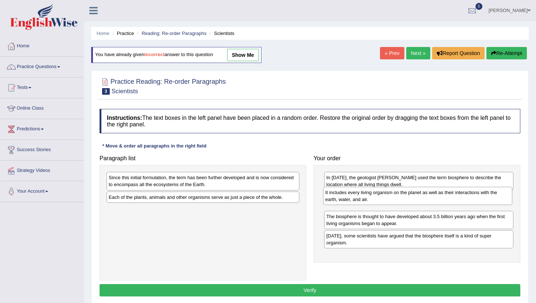
drag, startPoint x: 352, startPoint y: 223, endPoint x: 350, endPoint y: 201, distance: 21.9
click at [350, 201] on div "It includes every living organism on the planet as well as their interactions w…" at bounding box center [417, 196] width 189 height 18
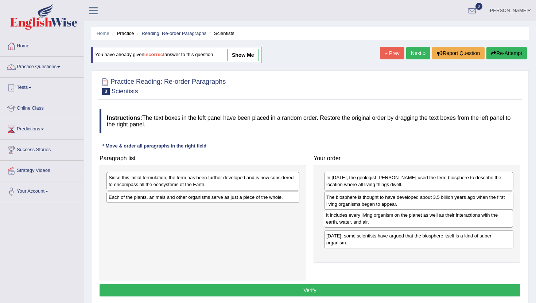
drag, startPoint x: 350, startPoint y: 201, endPoint x: 350, endPoint y: 219, distance: 17.9
click at [350, 219] on div "It includes every living organism on the planet as well as their interactions w…" at bounding box center [418, 218] width 189 height 18
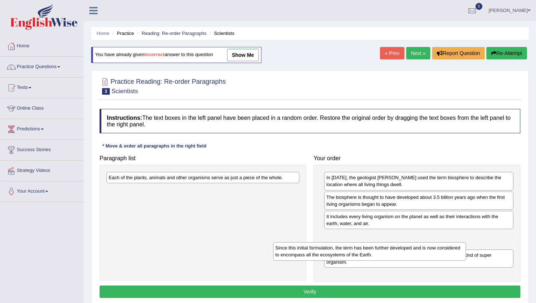
drag, startPoint x: 118, startPoint y: 178, endPoint x: 285, endPoint y: 248, distance: 180.7
click at [285, 248] on div "Since this initial formulation, the term has been further developed and is now …" at bounding box center [369, 251] width 193 height 18
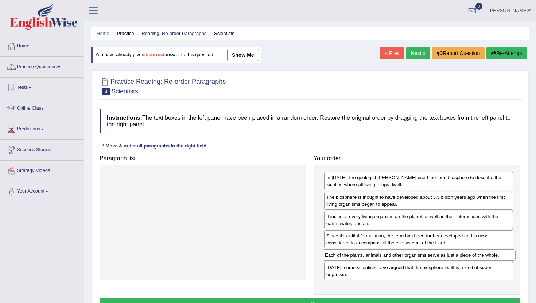
drag, startPoint x: 122, startPoint y: 177, endPoint x: 338, endPoint y: 255, distance: 229.6
click at [338, 255] on div "Each of the plants, animals and other organisms serve as just a piece of the wh…" at bounding box center [418, 255] width 193 height 11
click at [336, 301] on button "Verify" at bounding box center [309, 304] width 420 height 12
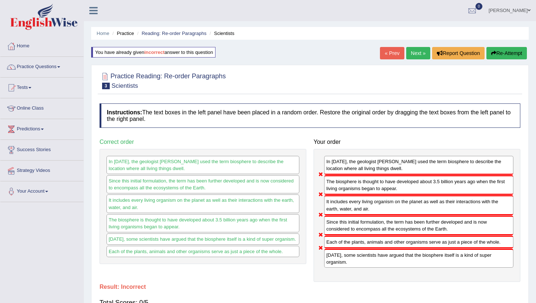
click at [416, 50] on link "Next »" at bounding box center [418, 53] width 24 height 12
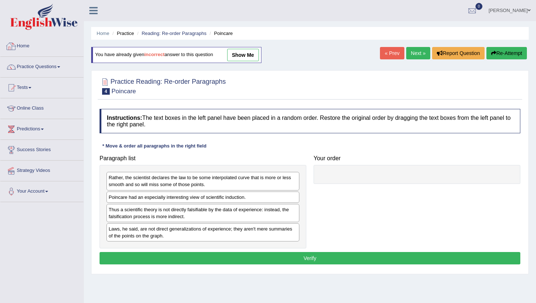
click at [24, 45] on link "Home" at bounding box center [41, 45] width 83 height 18
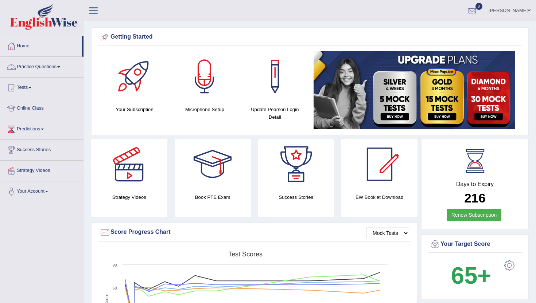
click at [46, 69] on link "Practice Questions" at bounding box center [41, 66] width 83 height 18
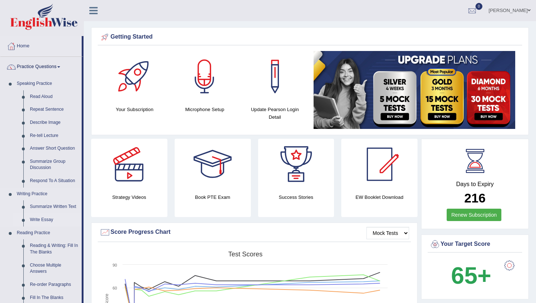
click at [52, 219] on link "Write Essay" at bounding box center [54, 219] width 55 height 13
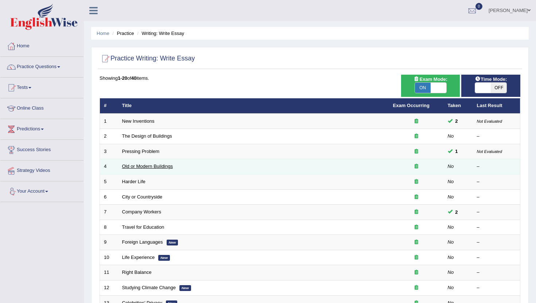
click at [147, 169] on link "Old or Modern Buildings" at bounding box center [147, 166] width 51 height 5
